Goal: Task Accomplishment & Management: Manage account settings

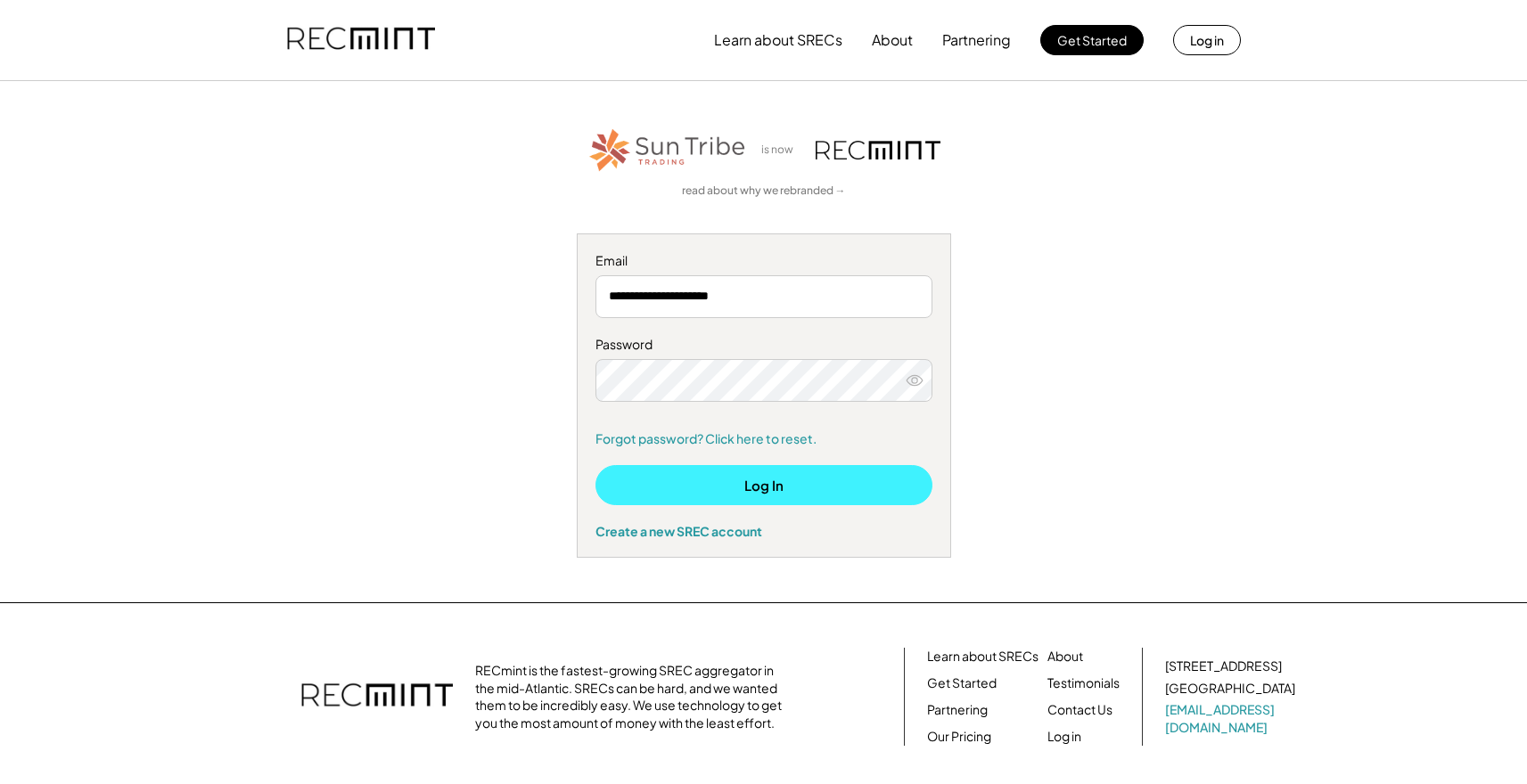
click at [747, 481] on button "Log In" at bounding box center [764, 485] width 337 height 40
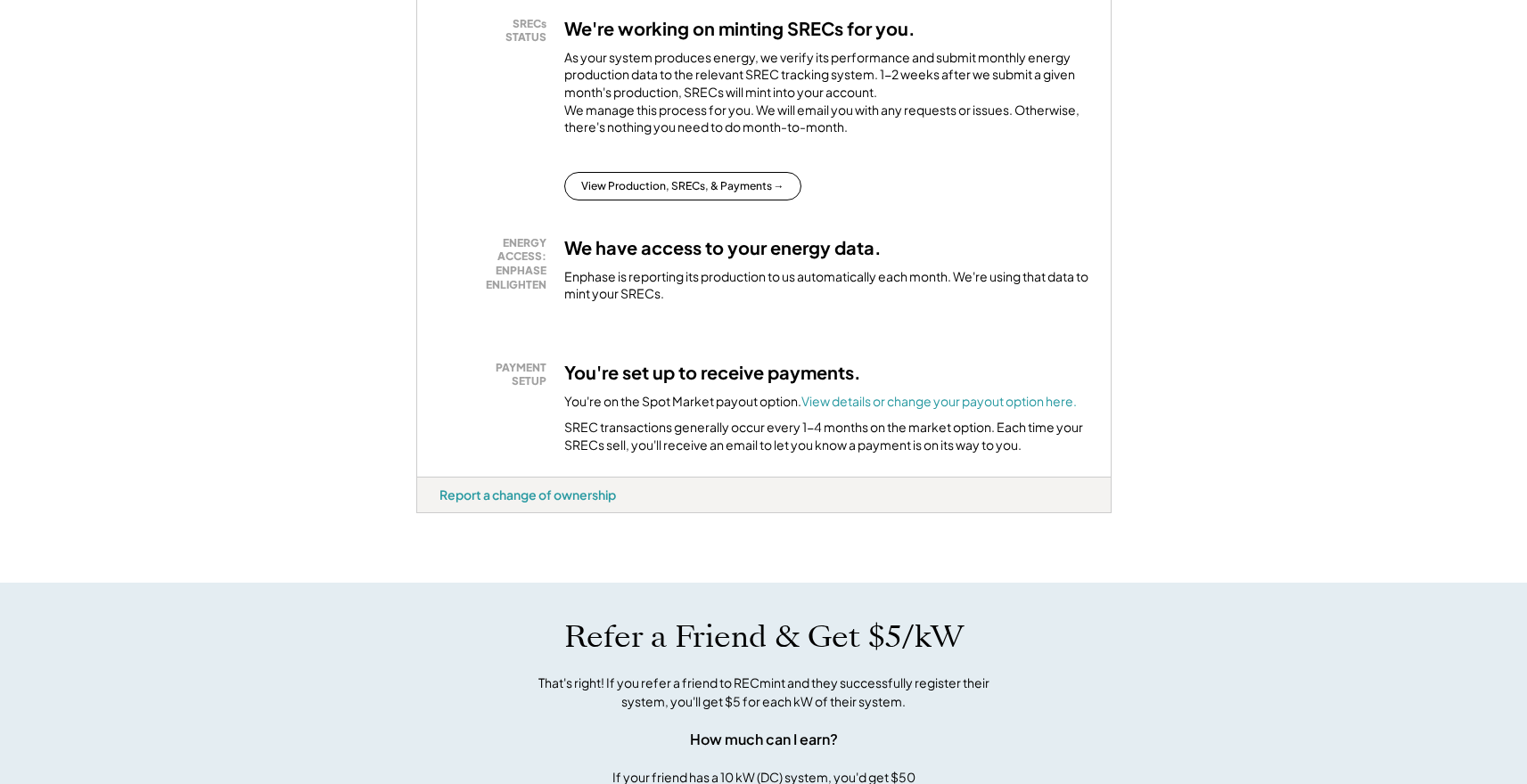
scroll to position [212, 0]
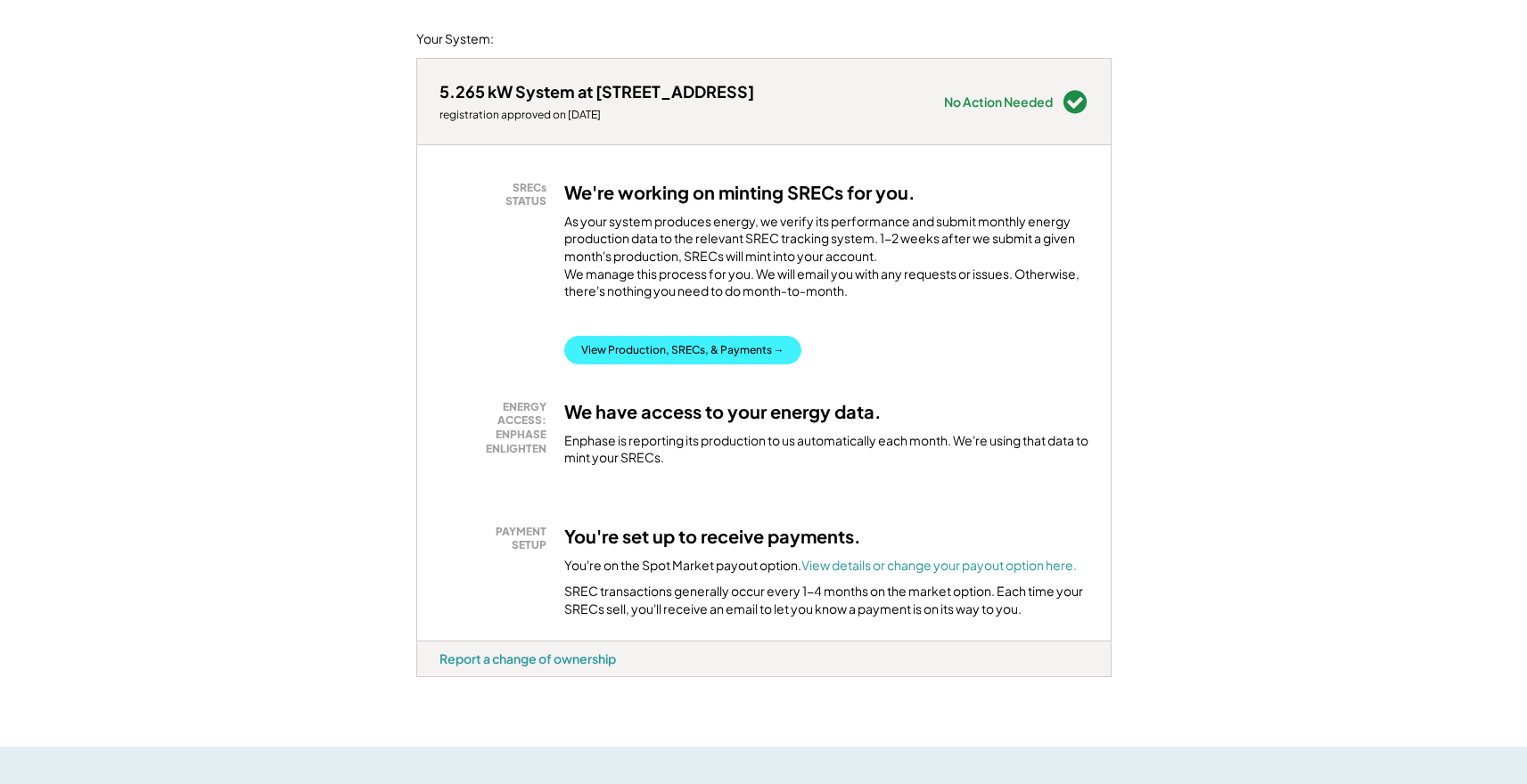
click at [692, 364] on button "View Production, SRECs, & Payments →" at bounding box center [683, 351] width 237 height 29
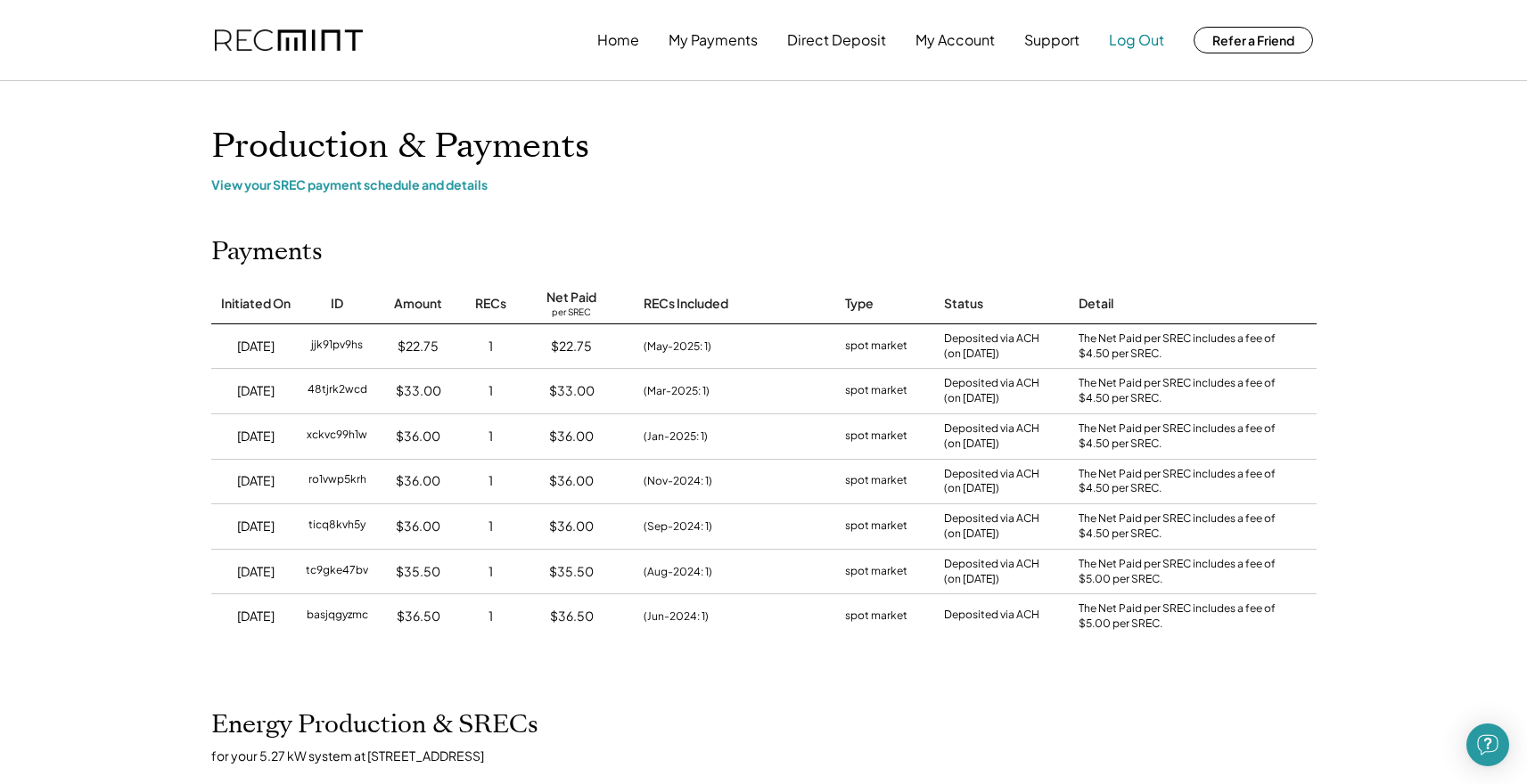
click at [1120, 49] on button "Log Out" at bounding box center [1137, 40] width 56 height 36
